Goal: Ask a question

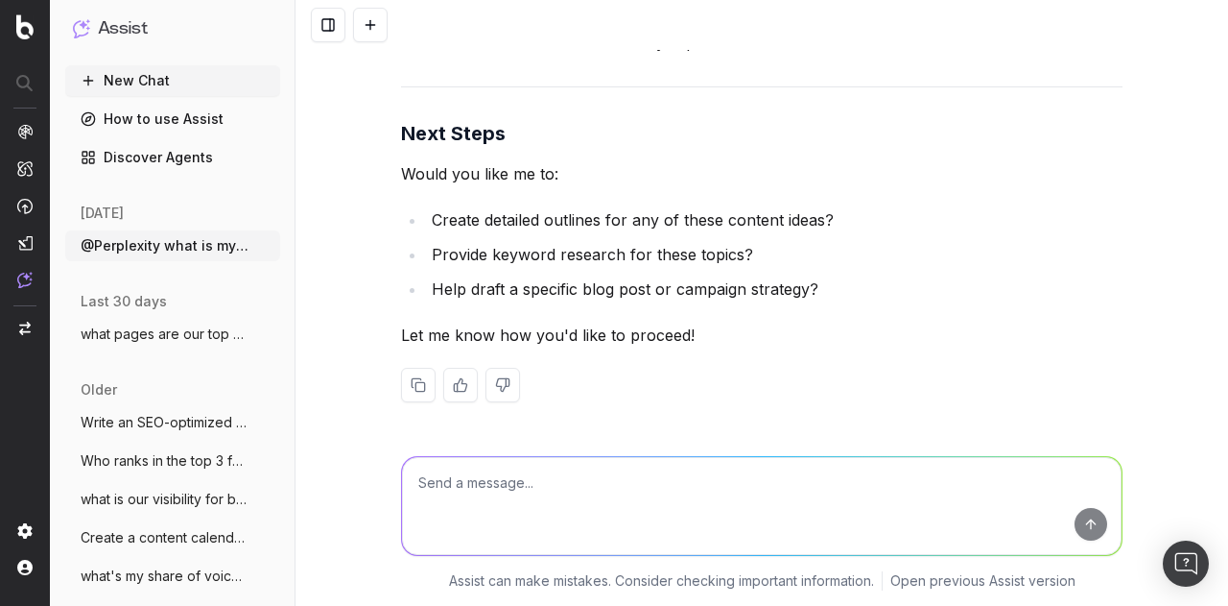
scroll to position [45727, 0]
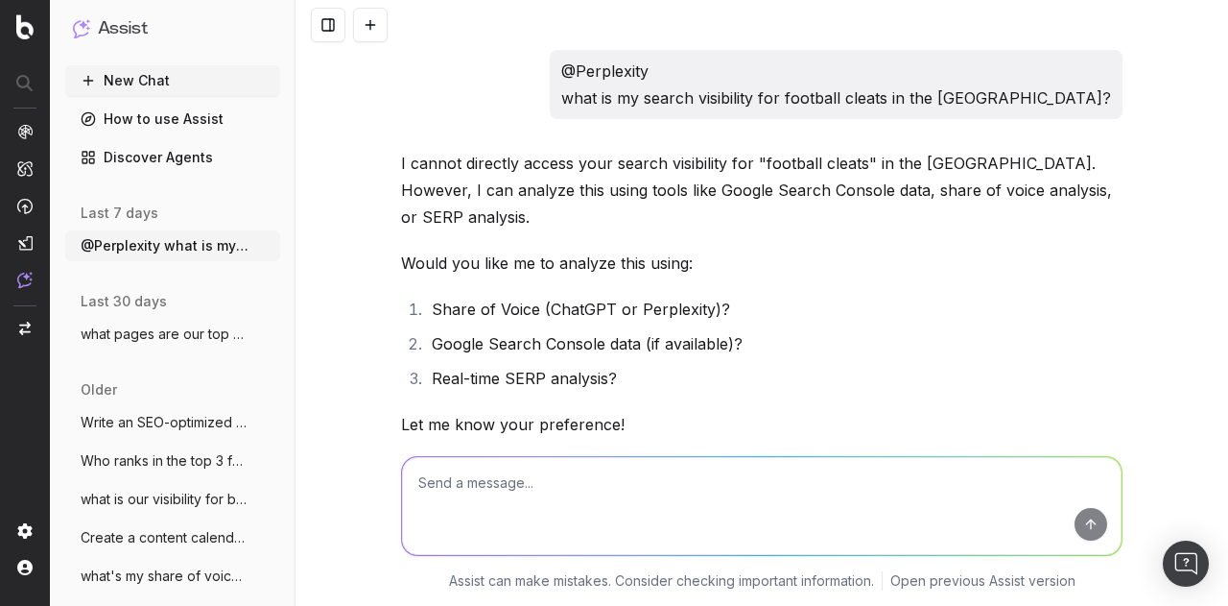
scroll to position [45727, 0]
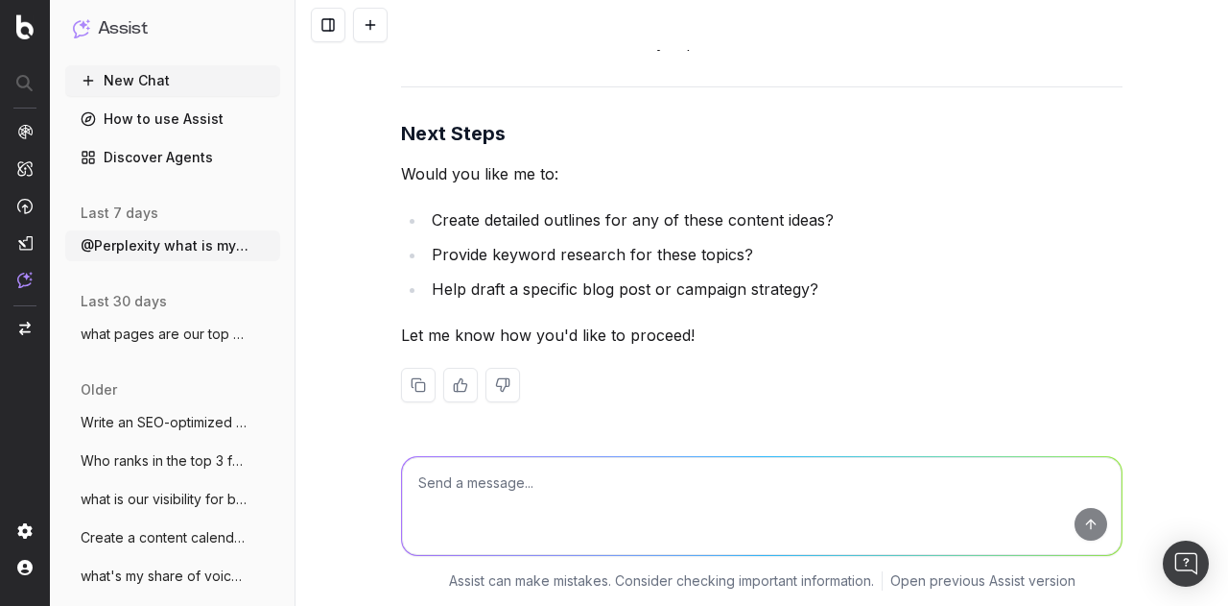
click at [606, 499] on textarea at bounding box center [762, 506] width 720 height 98
type textarea "what is our share of voice (us) for football?"
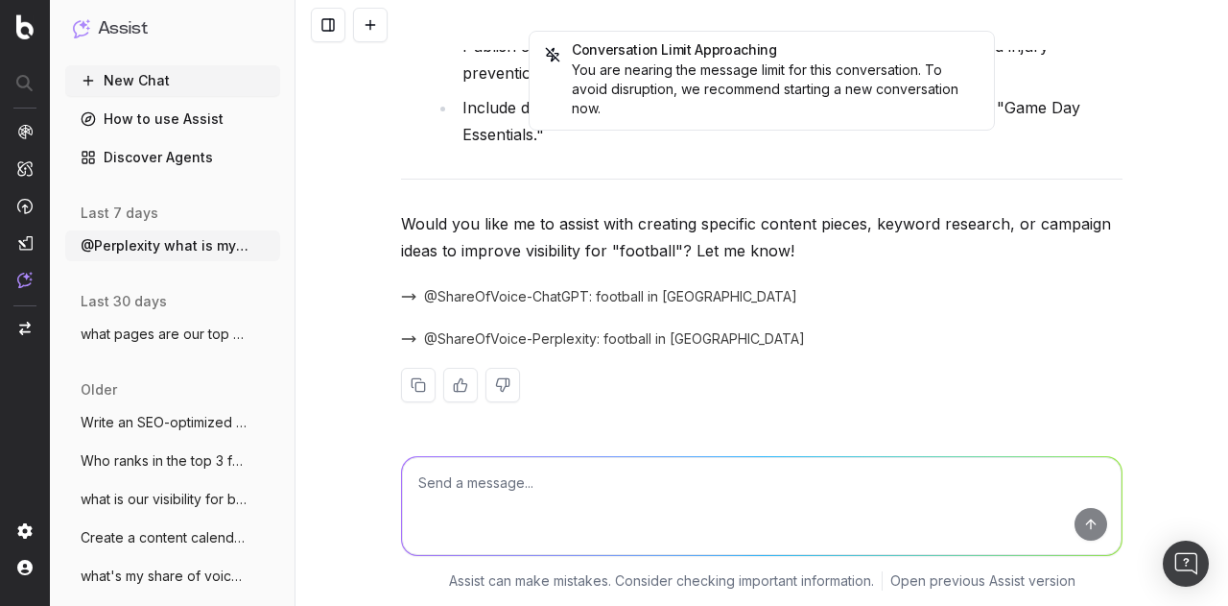
scroll to position [47740, 0]
click at [565, 490] on textarea at bounding box center [762, 506] width 720 height 98
type textarea "specific ideas to improve visibility for football"
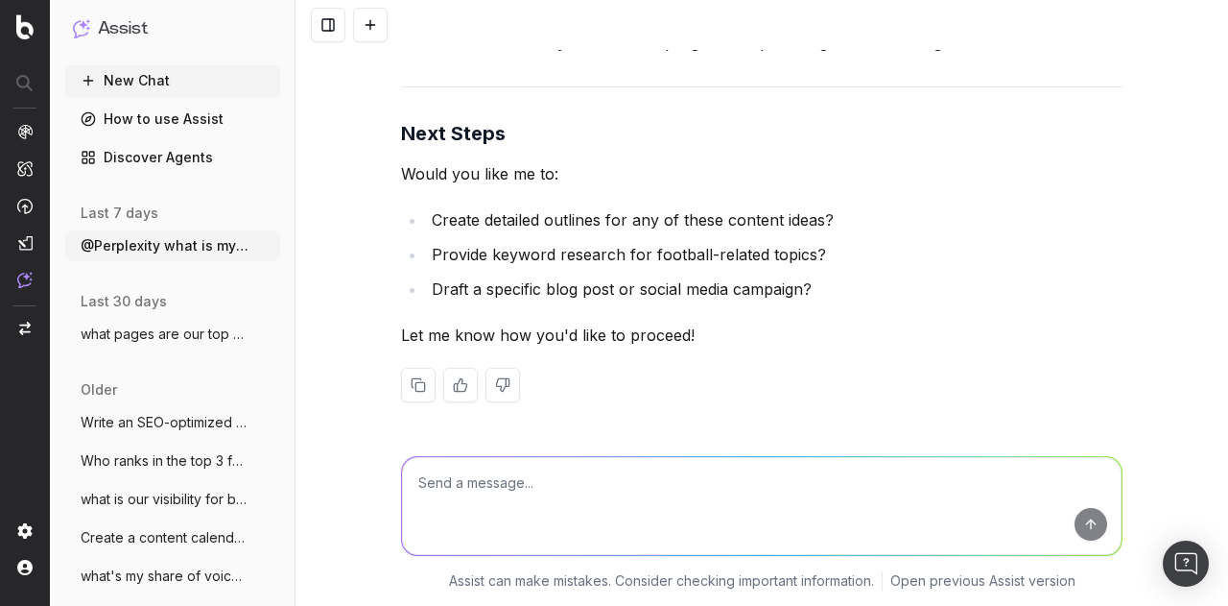
scroll to position [51873, 0]
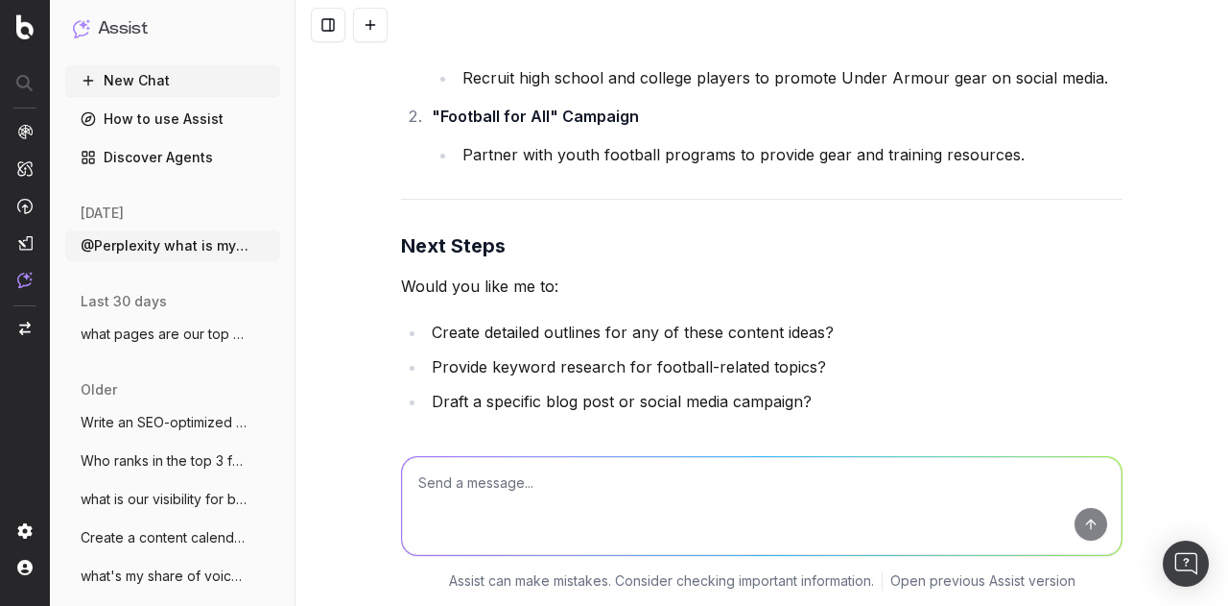
scroll to position [51969, 0]
